Goal: Information Seeking & Learning: Learn about a topic

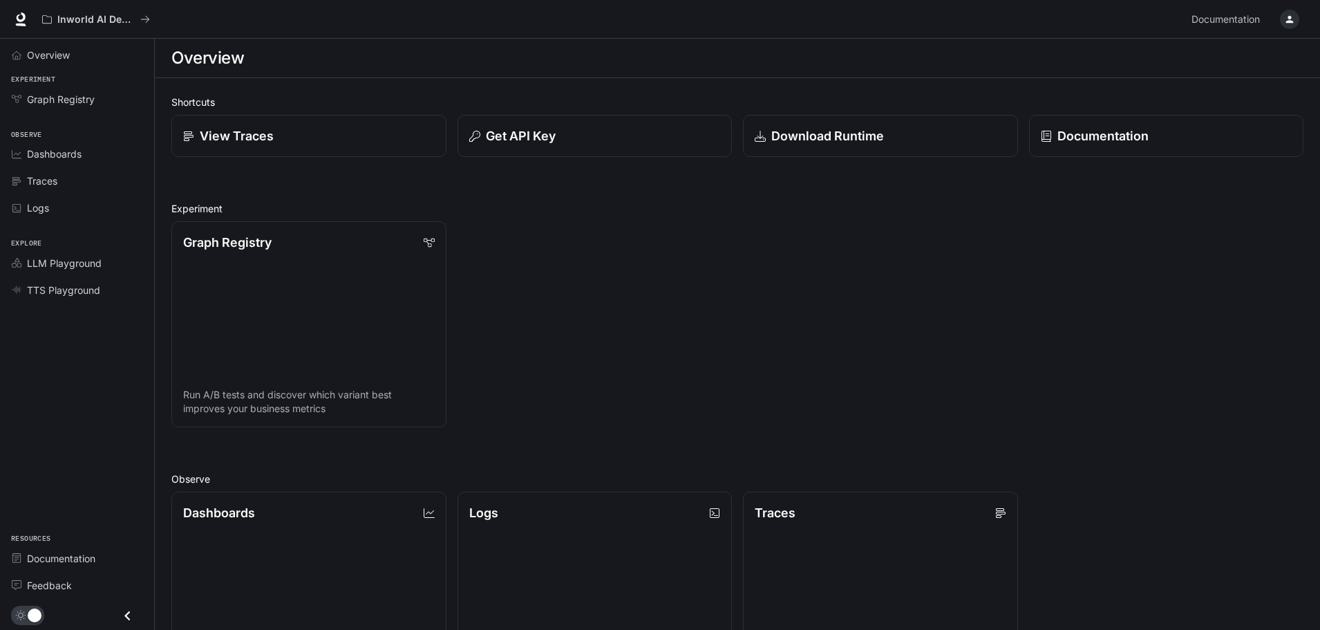
click at [1296, 8] on button "button" at bounding box center [1290, 20] width 28 height 28
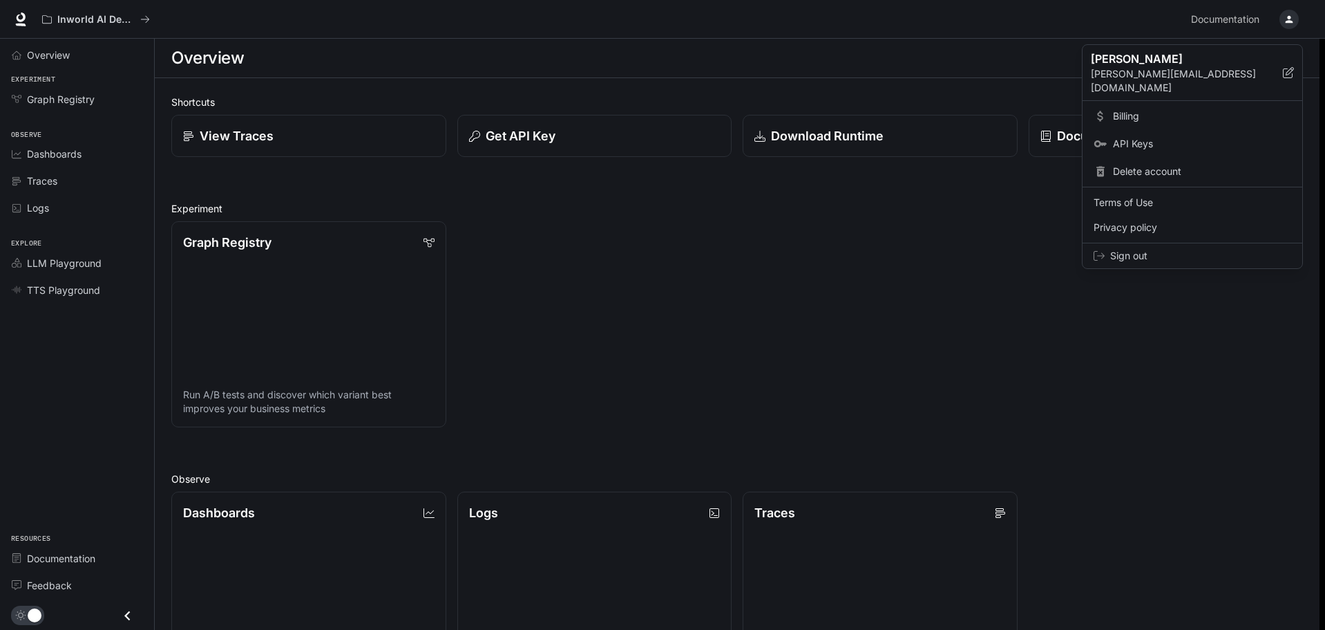
click at [851, 258] on div at bounding box center [662, 315] width 1325 height 630
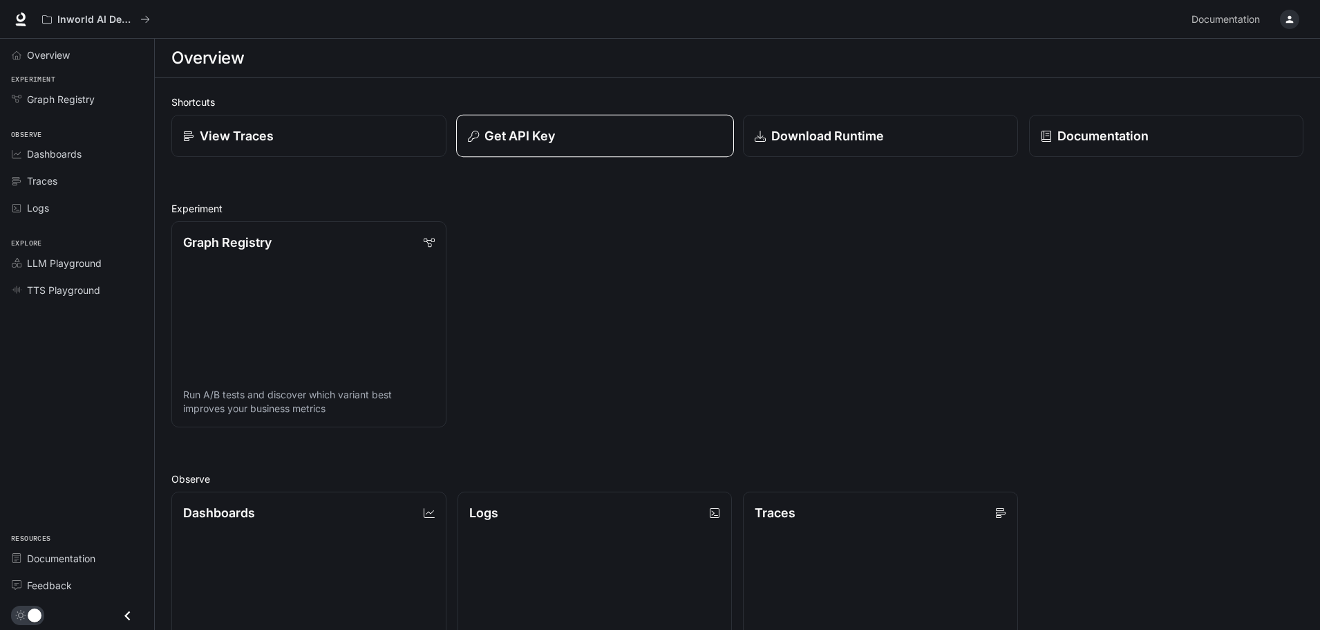
click at [527, 153] on button "Get API Key" at bounding box center [594, 136] width 277 height 43
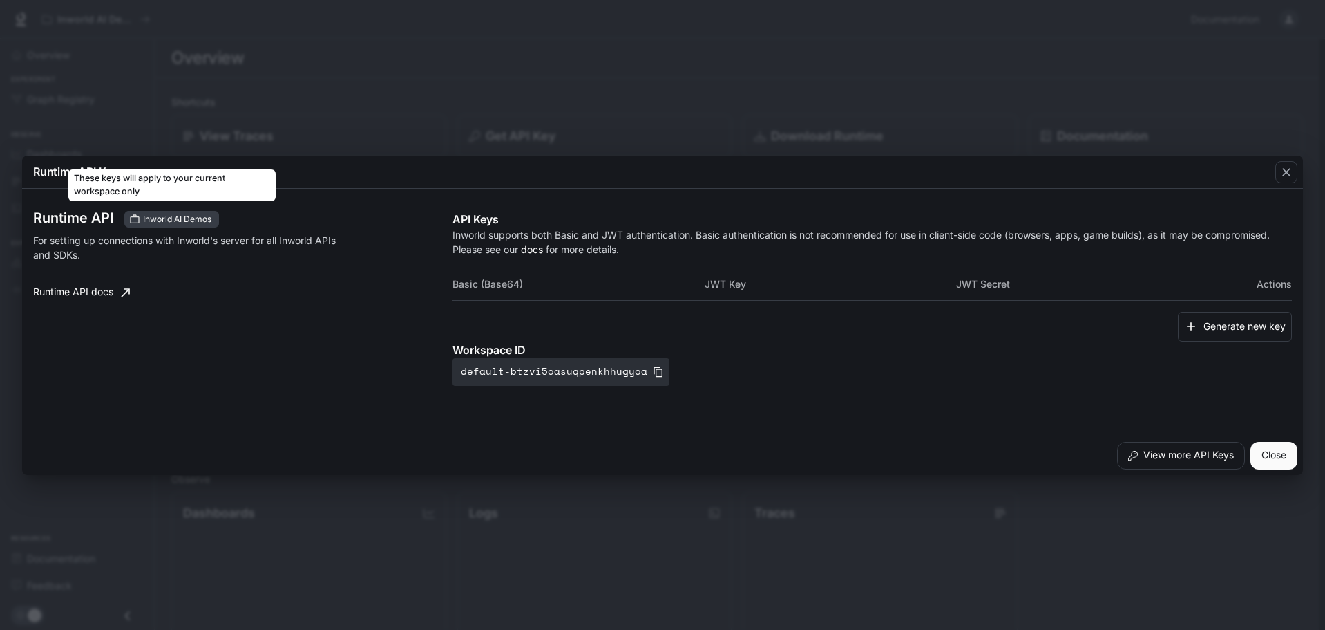
drag, startPoint x: 153, startPoint y: 216, endPoint x: 133, endPoint y: 220, distance: 20.5
click at [133, 220] on icon "These keys will apply to your current workspace only" at bounding box center [134, 219] width 11 height 11
click at [160, 220] on span "Inworld AI Demos" at bounding box center [177, 219] width 79 height 12
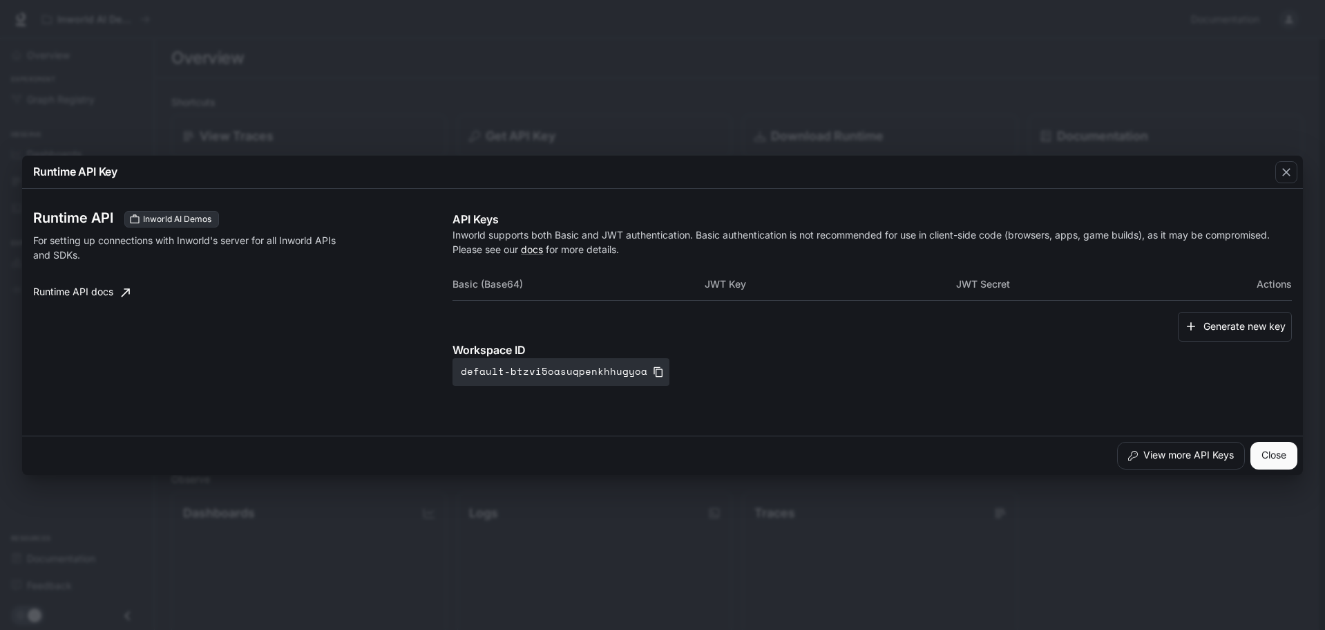
click at [157, 259] on p "For setting up connections with Inworld's server for all Inworld APIs and SDKs." at bounding box center [186, 247] width 306 height 29
click at [1279, 167] on div "button" at bounding box center [1287, 172] width 22 height 22
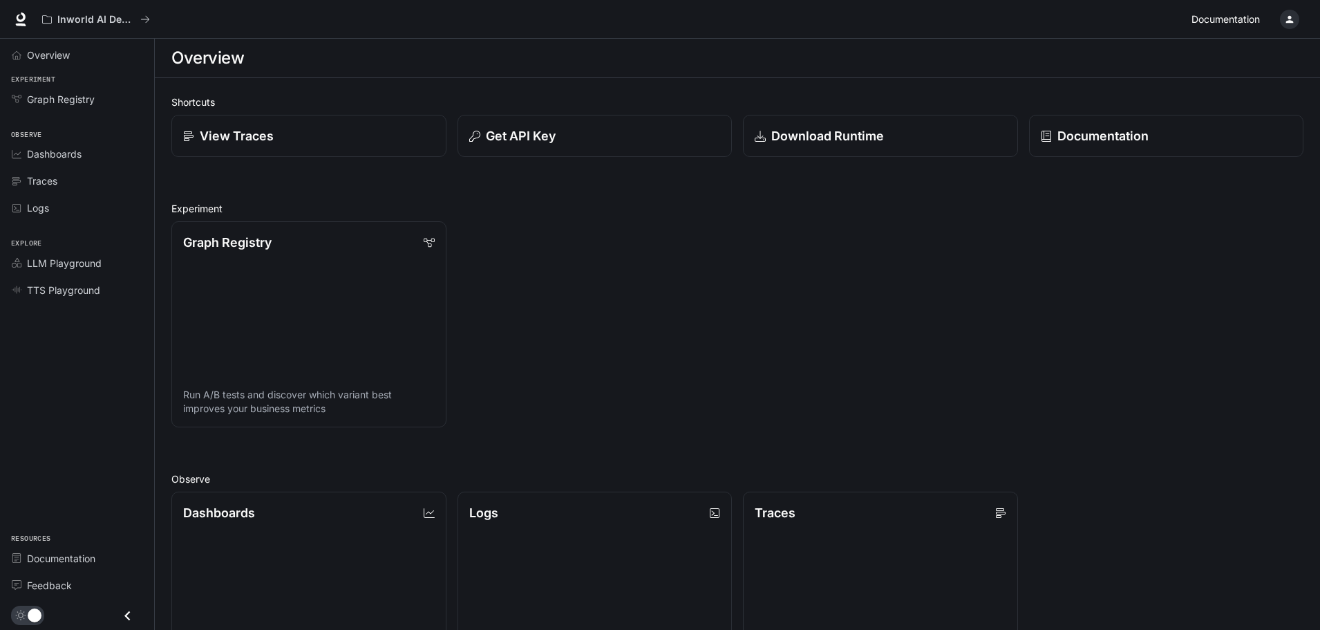
click at [1206, 22] on span "Documentation" at bounding box center [1225, 19] width 68 height 17
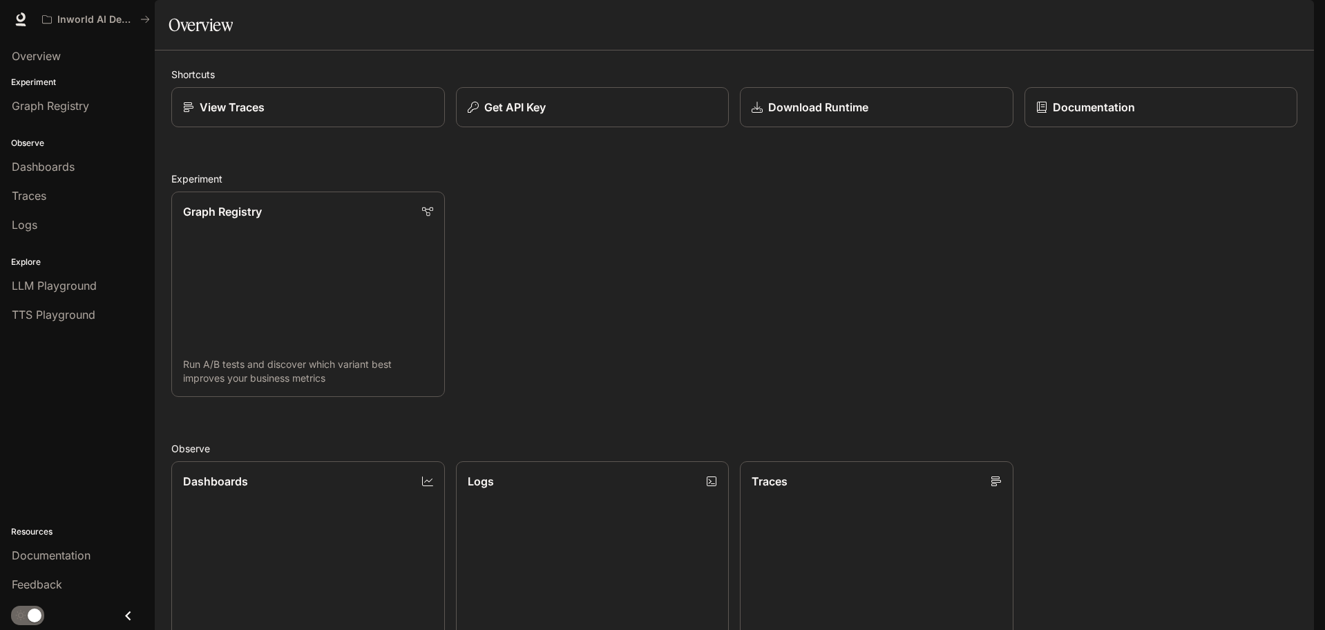
scroll to position [367, 0]
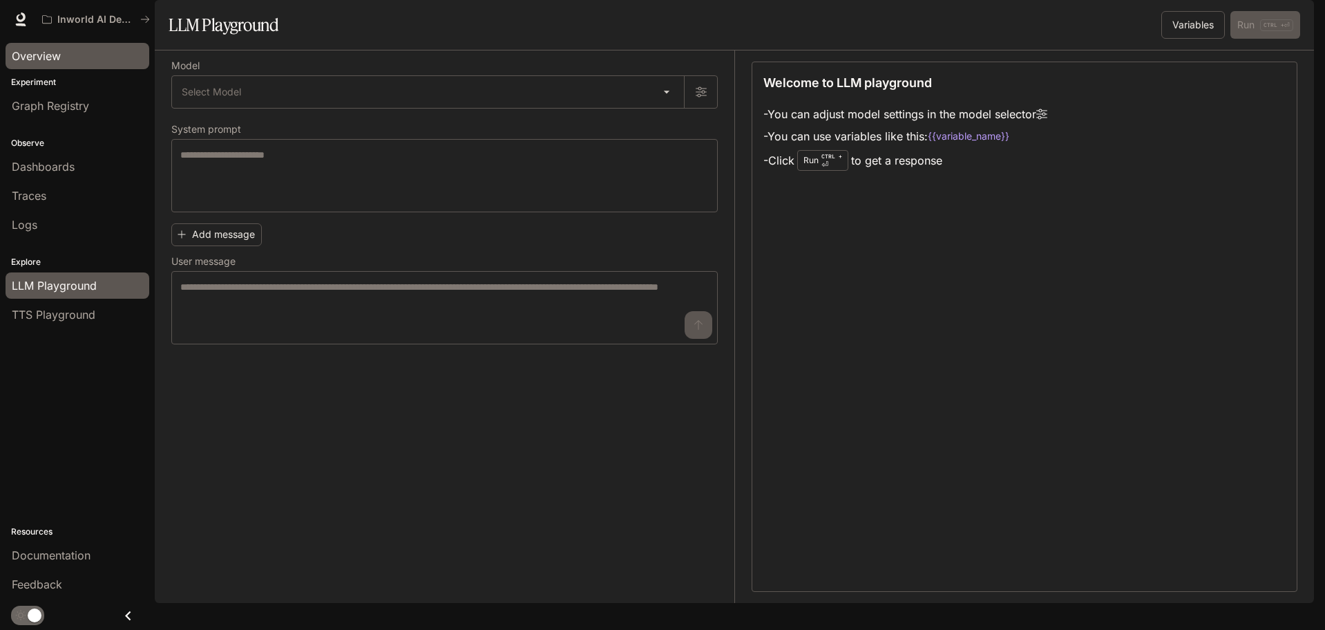
click at [62, 50] on div "Overview" at bounding box center [77, 56] width 131 height 17
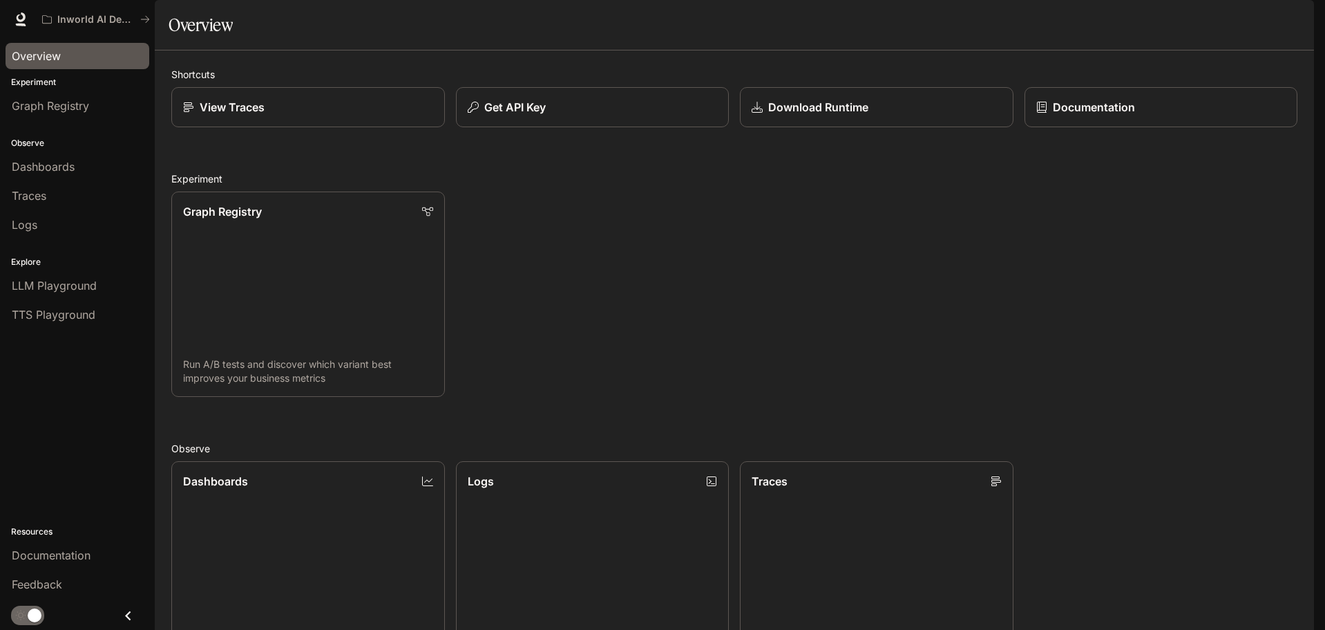
click at [1296, 20] on icon "button" at bounding box center [1295, 19] width 11 height 11
click at [1165, 348] on div at bounding box center [662, 315] width 1325 height 630
click at [15, 27] on link at bounding box center [20, 19] width 19 height 19
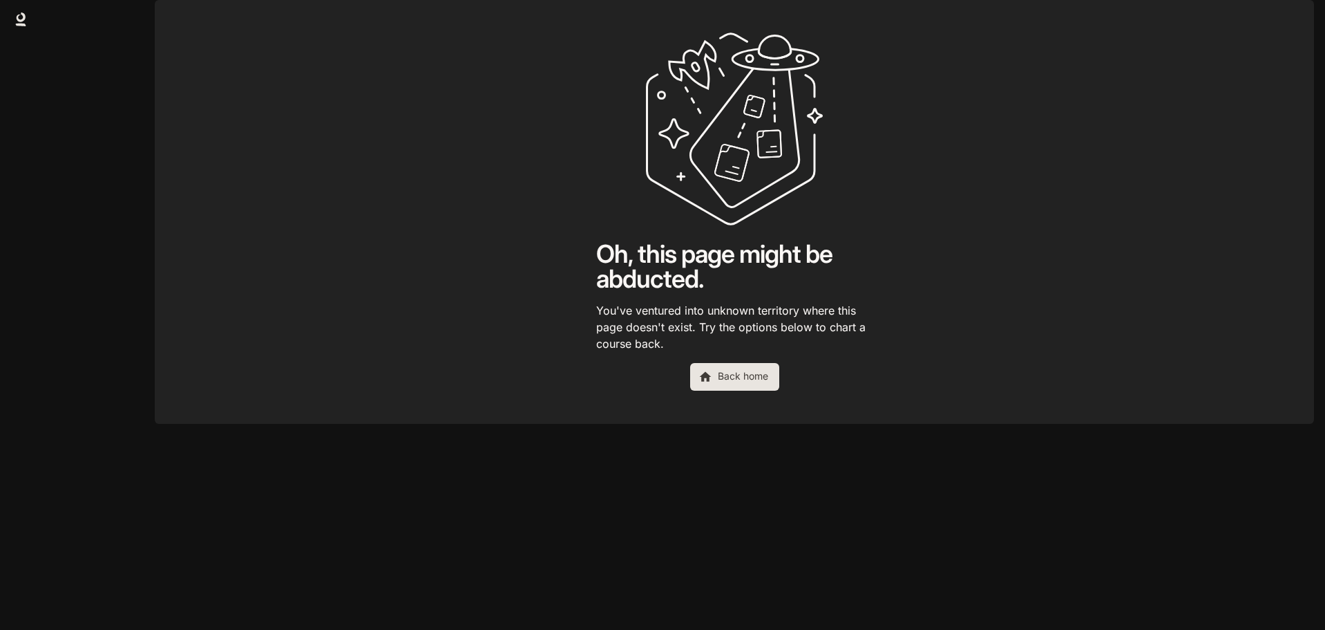
click at [732, 390] on link "Back home" at bounding box center [734, 377] width 89 height 28
click at [729, 390] on link "Back home" at bounding box center [734, 377] width 89 height 28
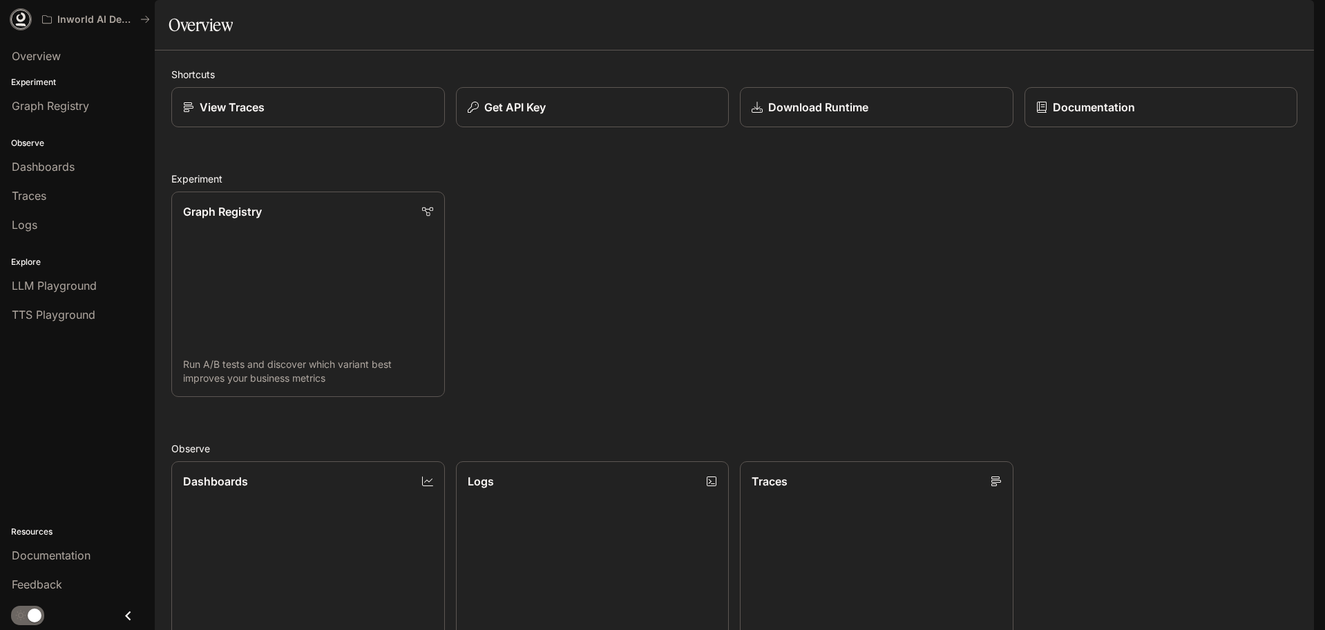
click at [16, 19] on icon at bounding box center [21, 19] width 14 height 14
click at [1287, 19] on div "button" at bounding box center [1294, 19] width 19 height 19
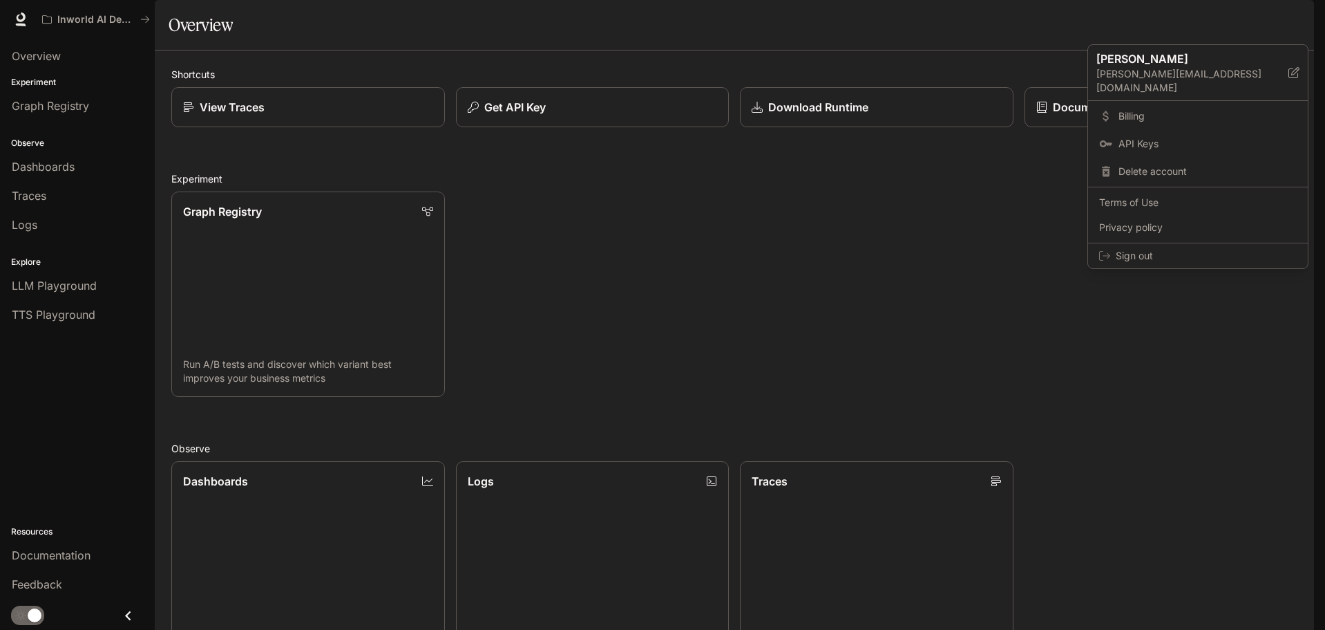
click at [715, 338] on div at bounding box center [662, 315] width 1325 height 630
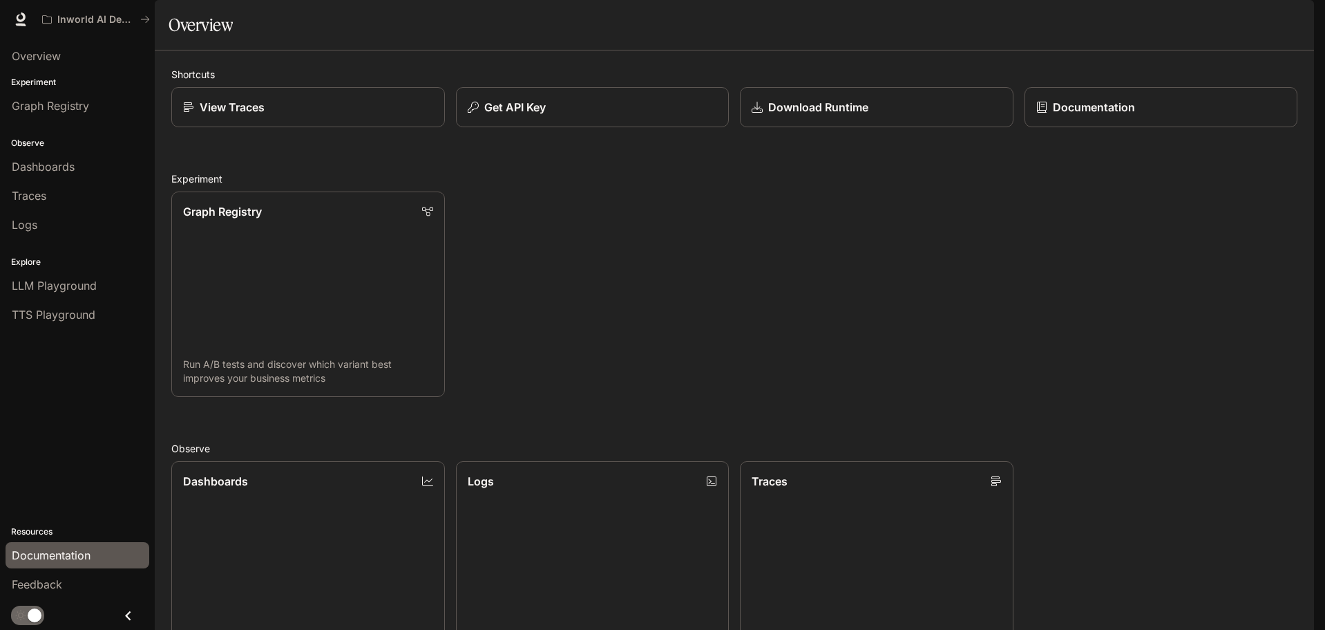
click at [57, 550] on span "Documentation" at bounding box center [51, 555] width 79 height 17
